Goal: Transaction & Acquisition: Purchase product/service

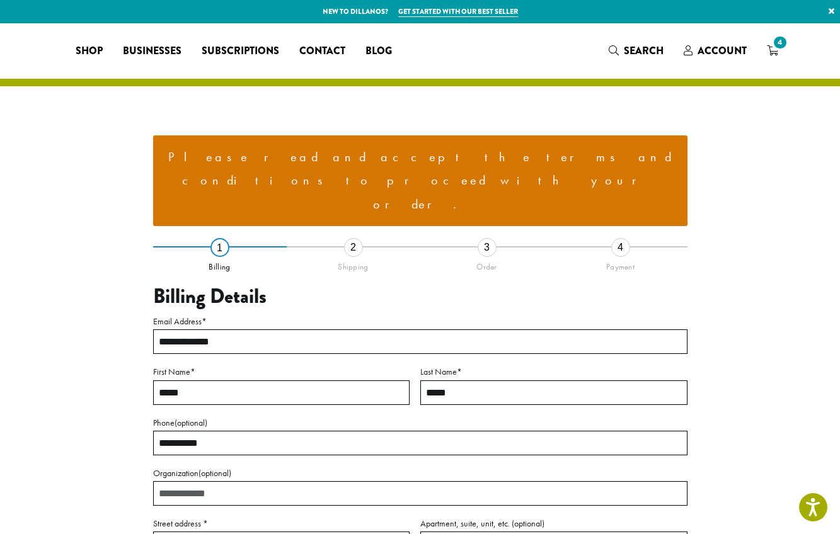
select select "**"
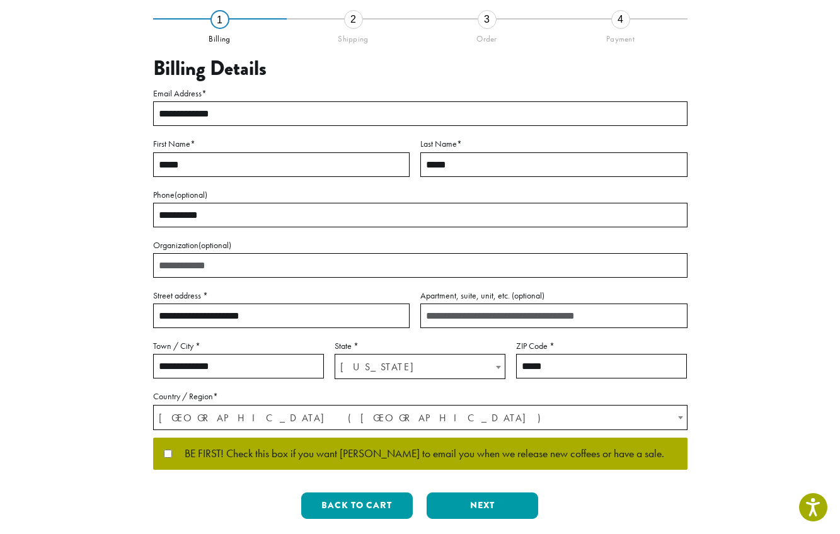
scroll to position [231, 0]
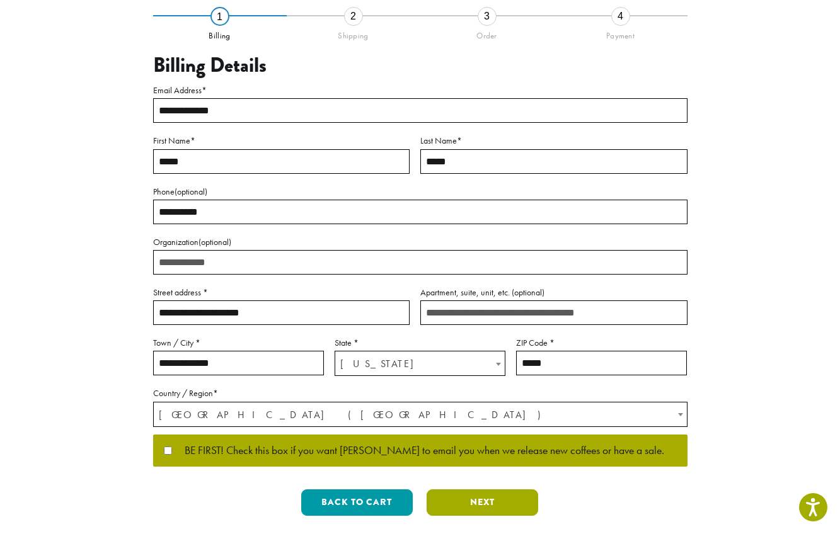
click at [461, 490] on button "Next" at bounding box center [483, 503] width 112 height 26
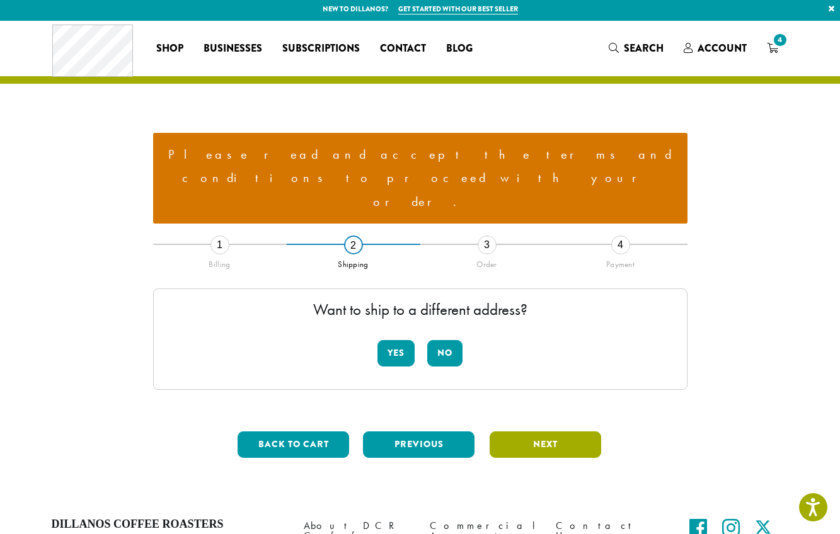
scroll to position [0, 0]
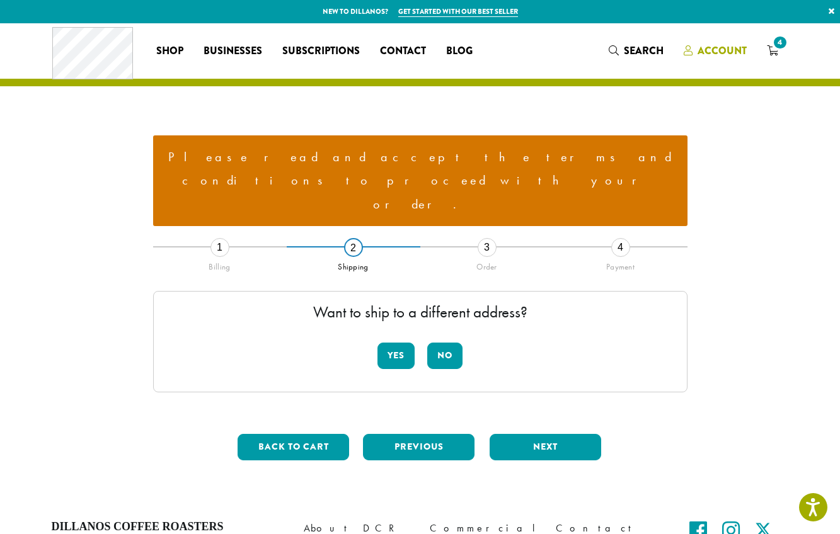
click at [715, 49] on span "Account" at bounding box center [722, 50] width 49 height 14
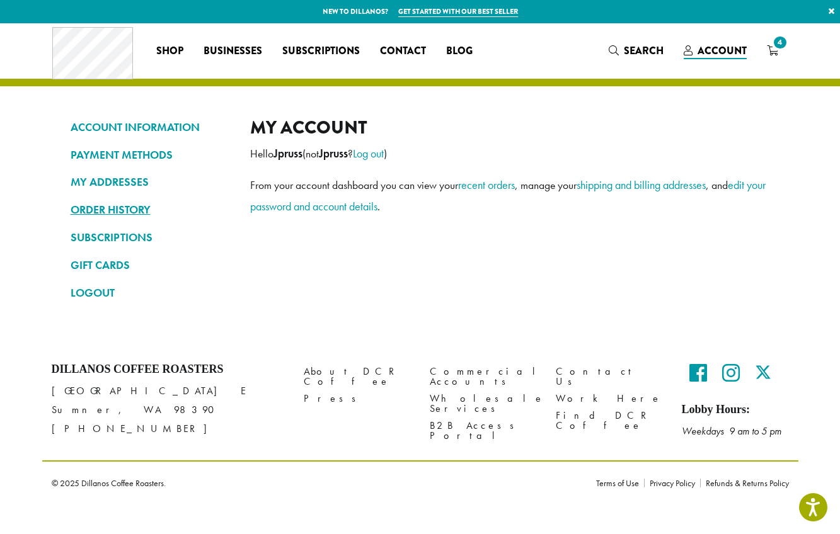
click at [98, 209] on link "ORDER HISTORY" at bounding box center [151, 209] width 161 height 21
click at [771, 50] on icon "4" at bounding box center [772, 50] width 11 height 10
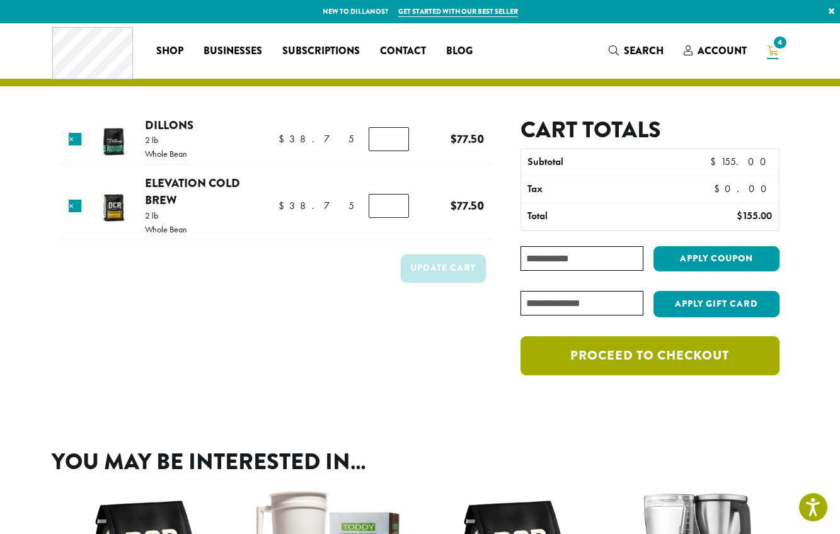
click at [644, 357] on link "Proceed to checkout" at bounding box center [650, 356] width 258 height 39
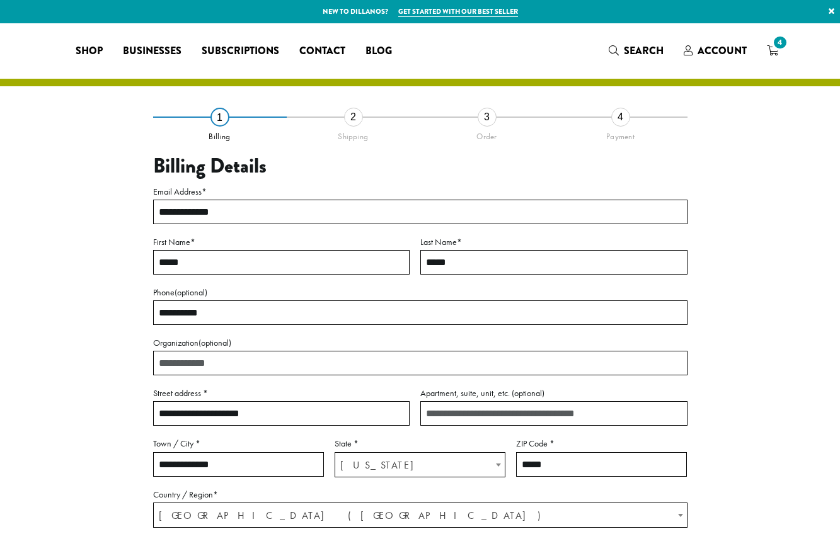
select select "**"
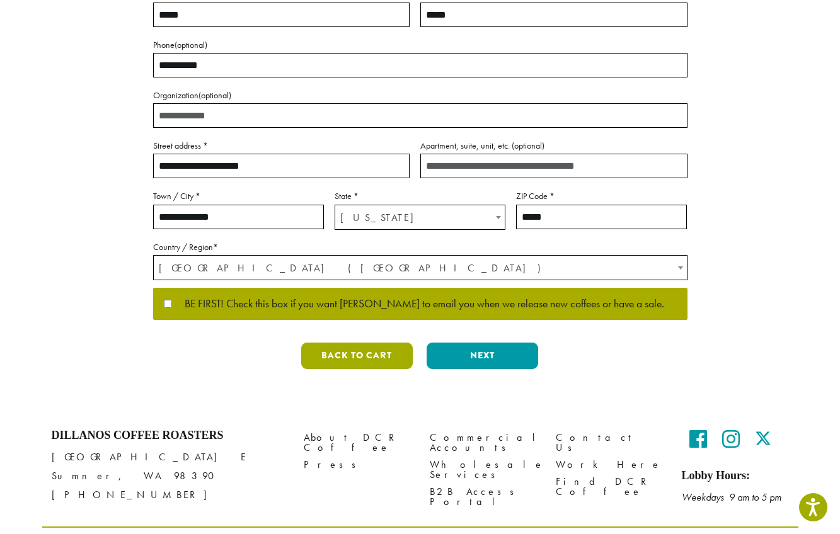
scroll to position [249, 0]
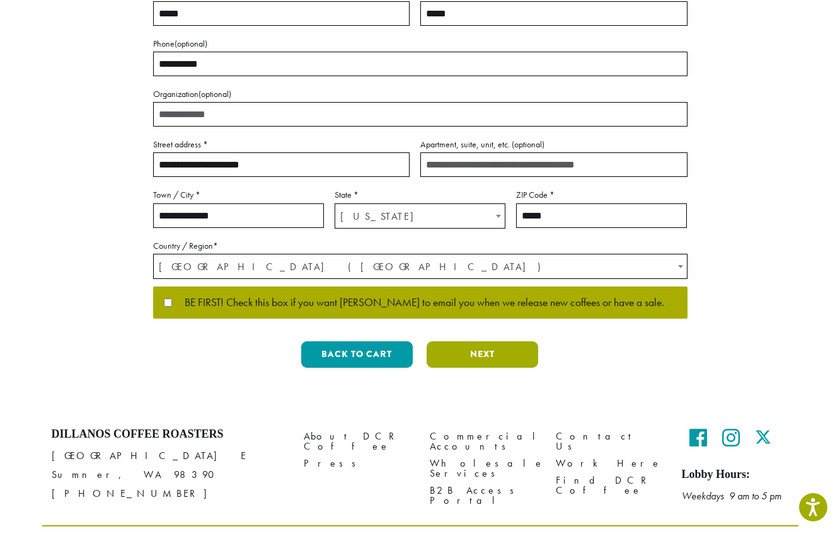
click at [473, 357] on button "Next" at bounding box center [483, 355] width 112 height 26
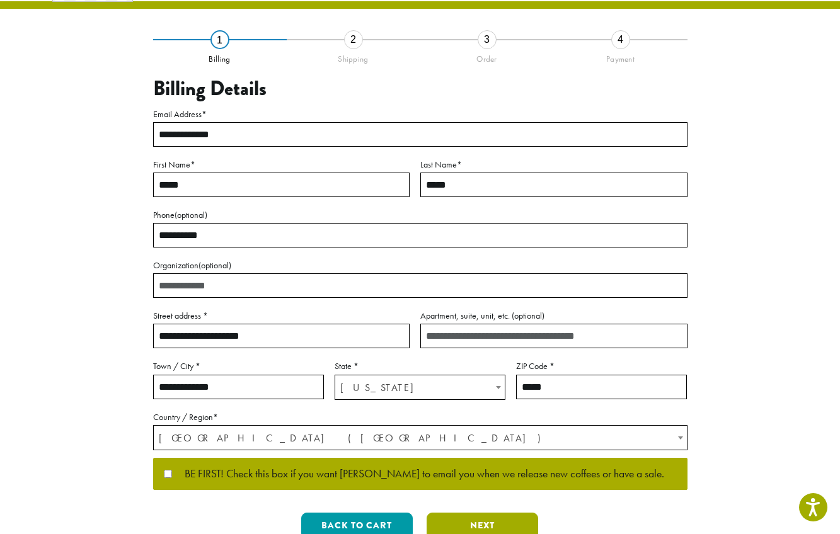
scroll to position [0, 0]
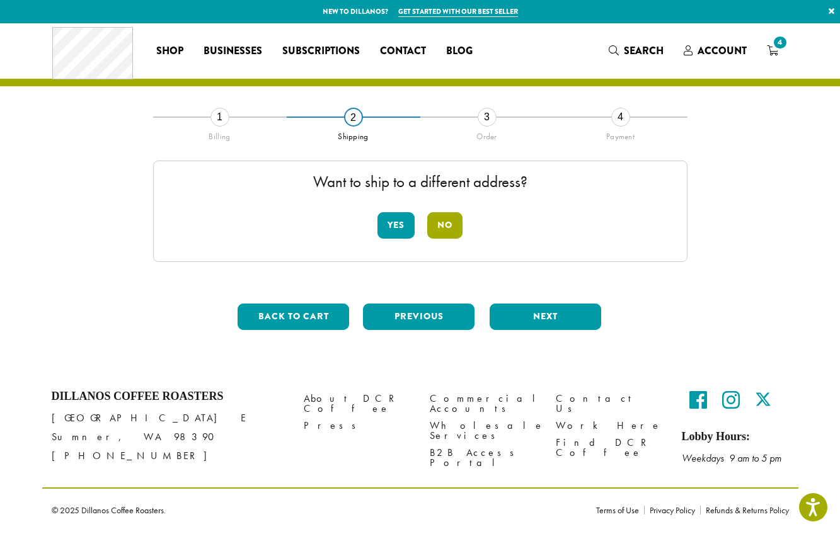
click at [446, 222] on button "No" at bounding box center [444, 225] width 35 height 26
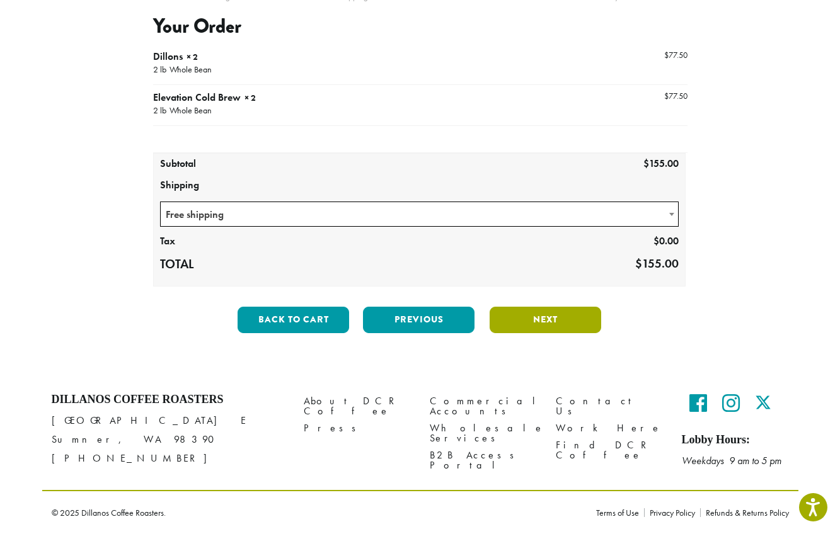
click at [535, 320] on button "Next" at bounding box center [546, 320] width 112 height 26
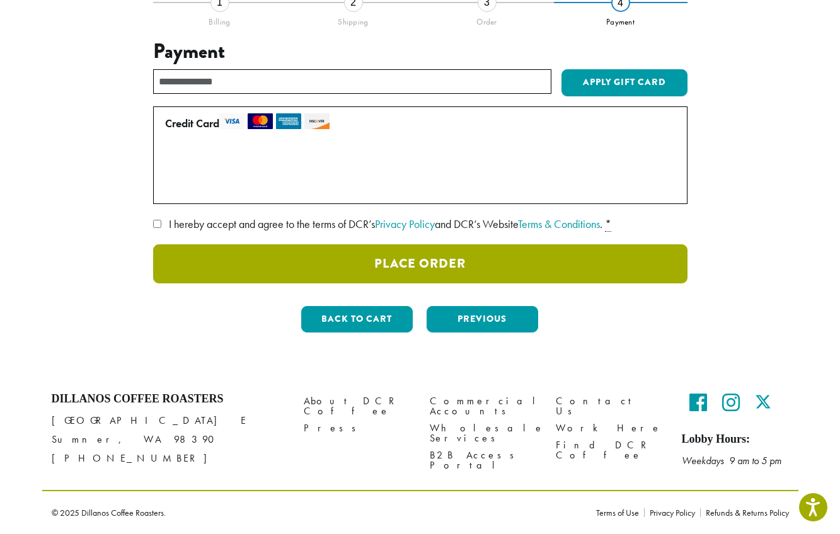
click at [418, 265] on button "Place Order" at bounding box center [420, 264] width 534 height 39
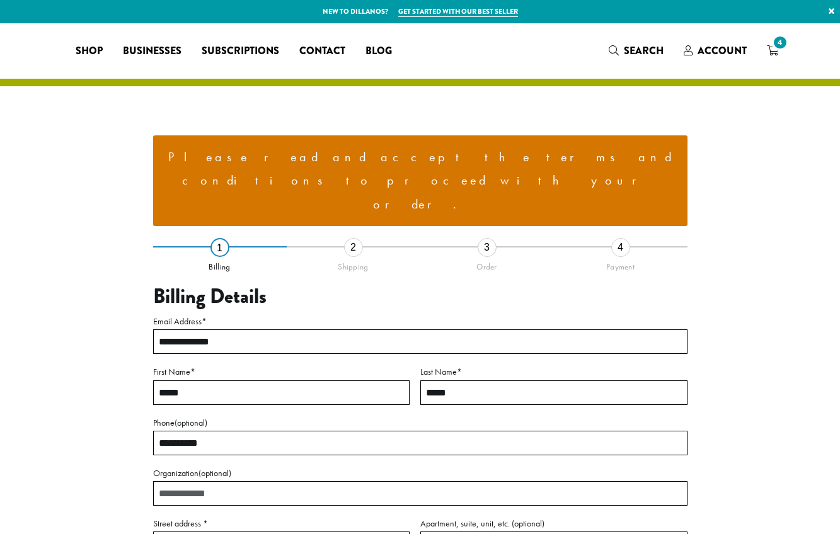
select select "**"
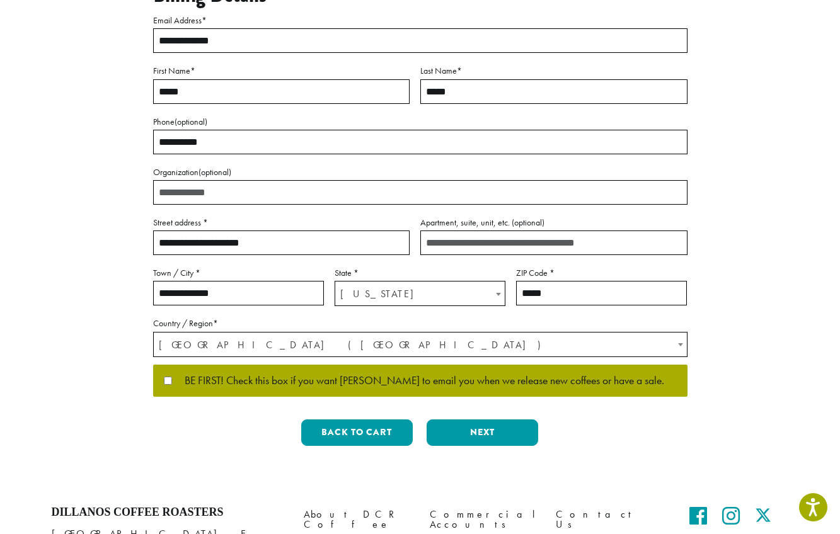
scroll to position [313, 0]
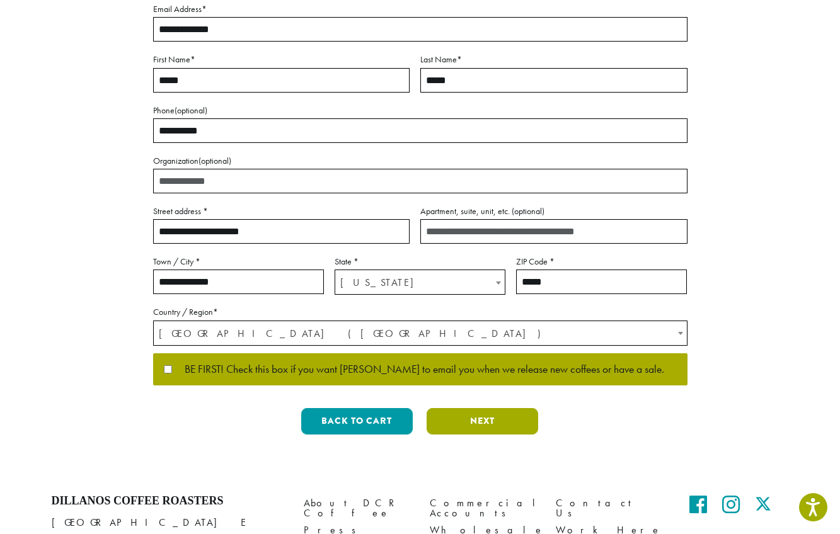
click at [485, 408] on button "Next" at bounding box center [483, 421] width 112 height 26
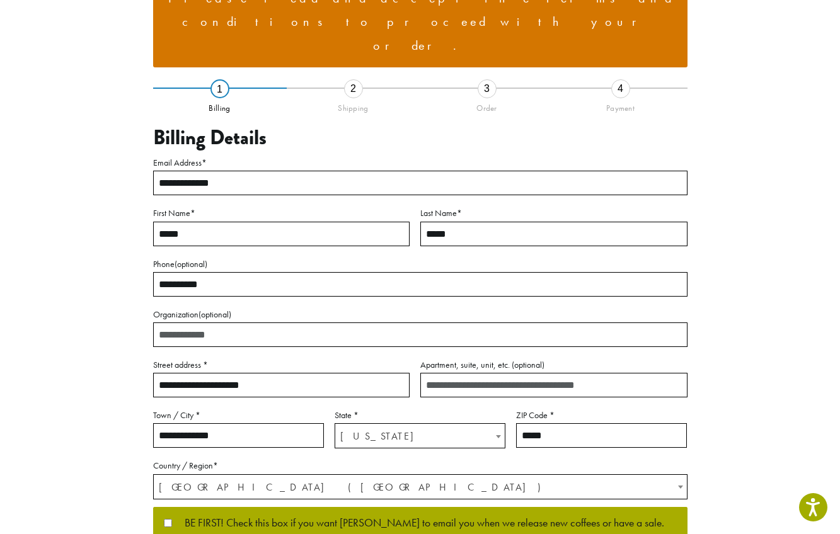
scroll to position [81, 0]
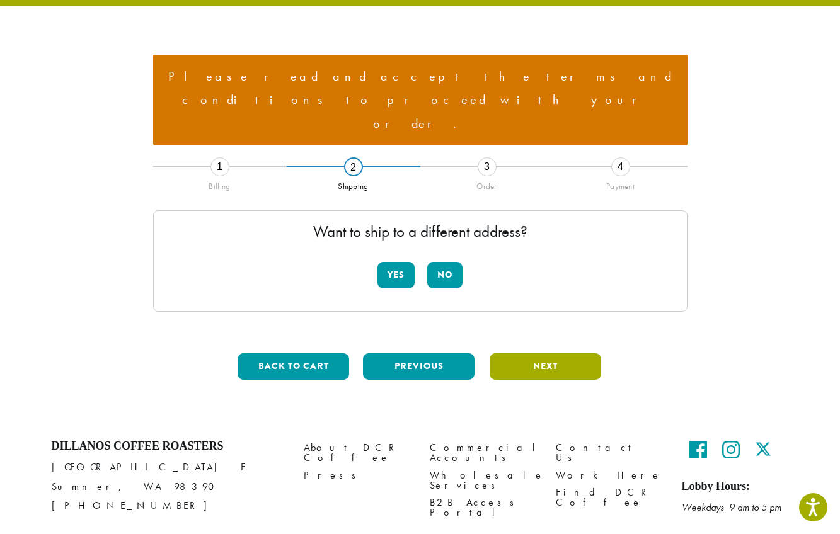
click at [541, 354] on button "Next" at bounding box center [546, 367] width 112 height 26
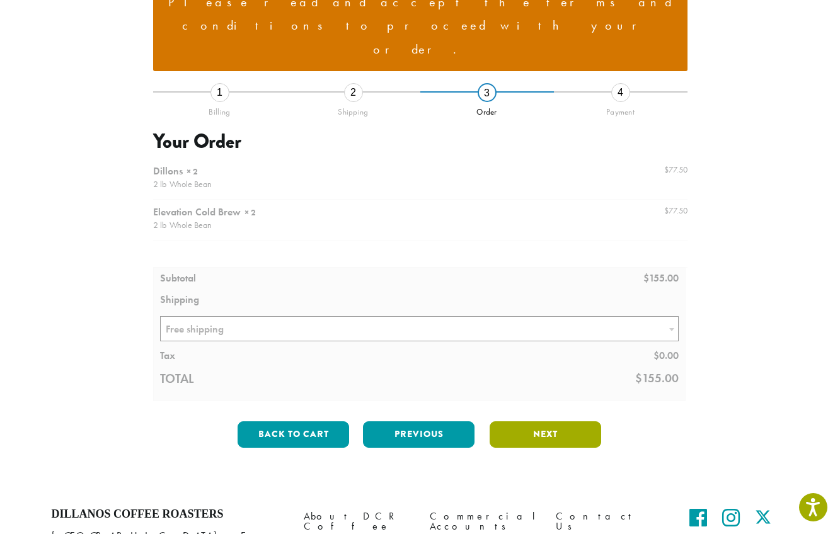
click at [541, 422] on button "Next" at bounding box center [546, 435] width 112 height 26
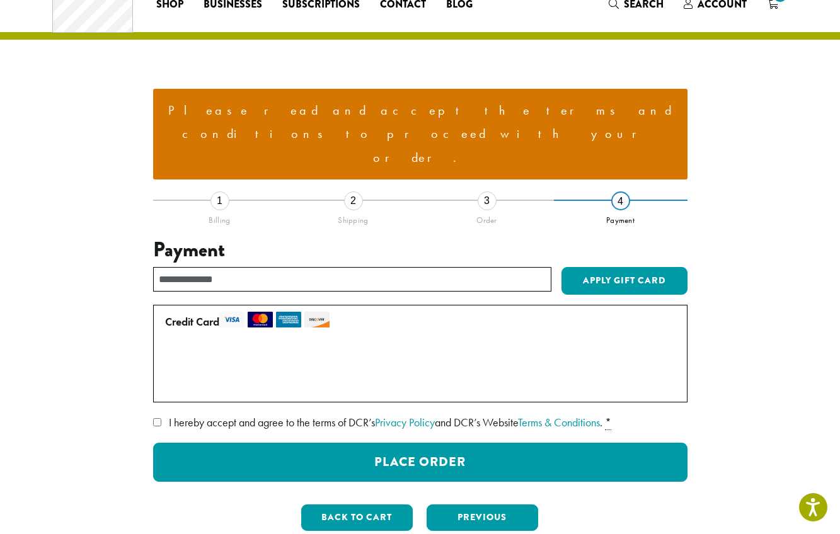
scroll to position [0, 0]
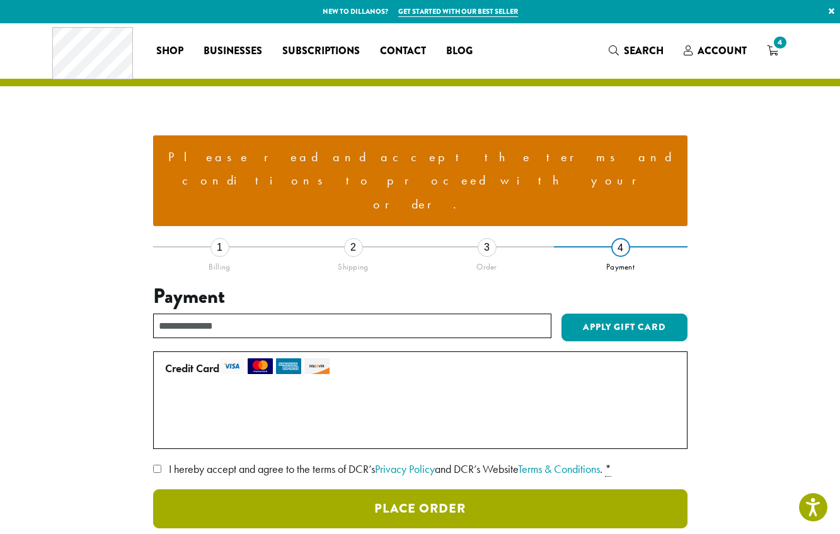
click at [438, 490] on button "Place Order" at bounding box center [420, 509] width 534 height 39
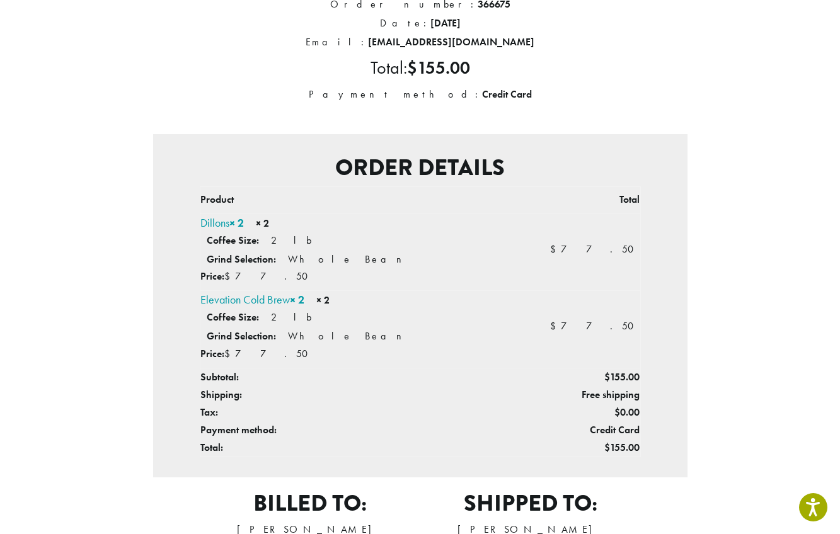
scroll to position [188, 0]
